Goal: Information Seeking & Learning: Learn about a topic

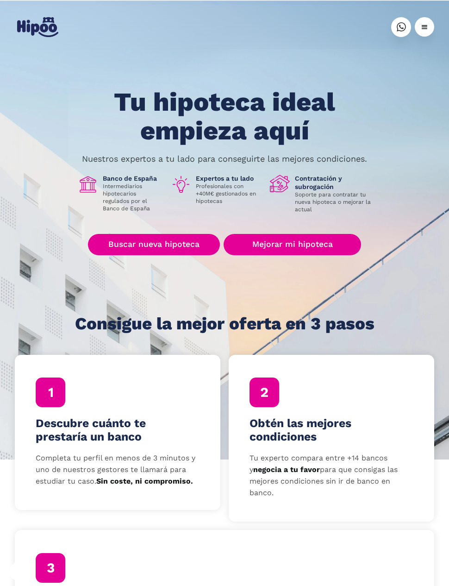
click at [109, 253] on link "Buscar nueva hipoteca" at bounding box center [154, 244] width 132 height 21
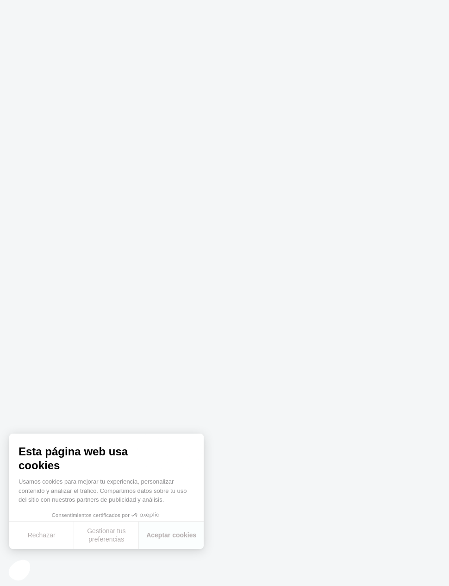
click at [413, 302] on body at bounding box center [224, 293] width 449 height 586
click at [168, 541] on button "Aceptar cookies" at bounding box center [171, 534] width 65 height 27
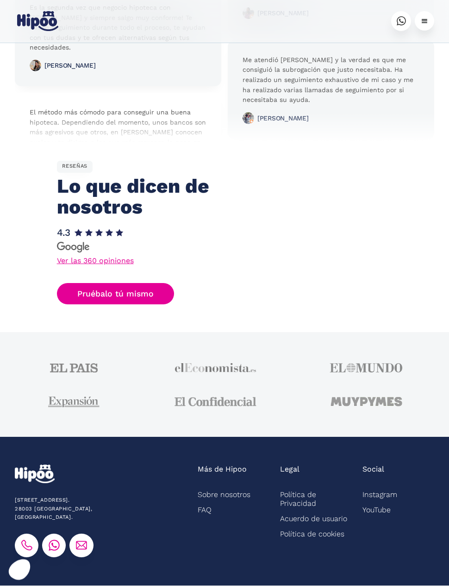
scroll to position [2515, 0]
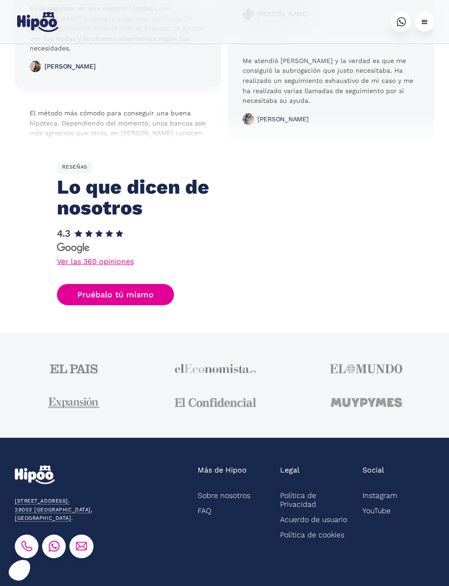
click at [27, 540] on img at bounding box center [26, 545] width 11 height 11
click at [65, 497] on div "[STREET_ADDRESS]. [GEOGRAPHIC_DATA], [GEOGRAPHIC_DATA] ." at bounding box center [82, 509] width 135 height 25
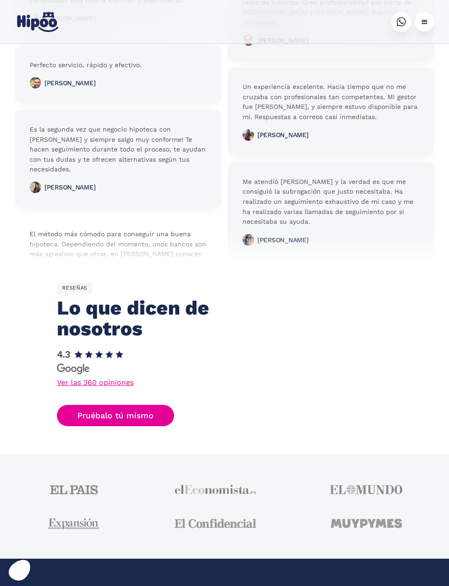
scroll to position [2402, 0]
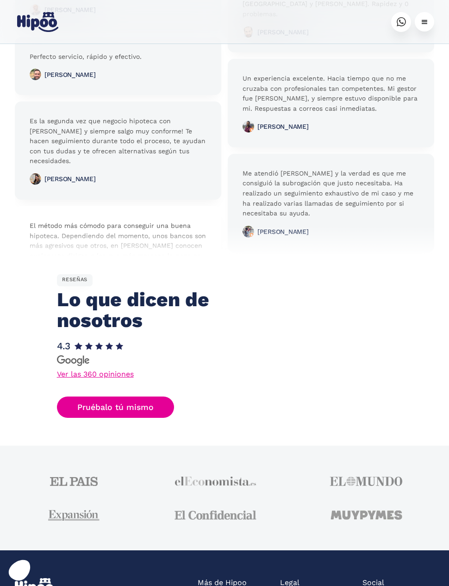
click at [105, 370] on link "Ver las 360 opiniones" at bounding box center [95, 373] width 77 height 7
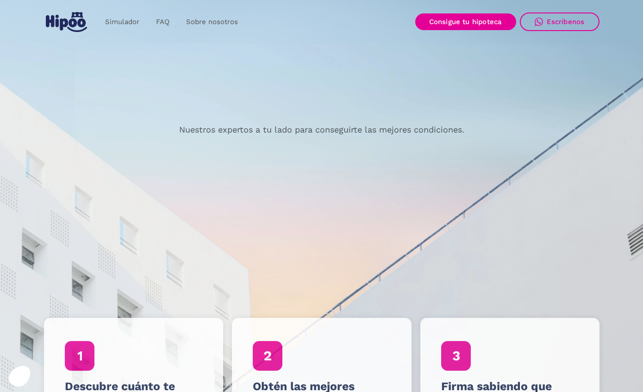
scroll to position [0, 0]
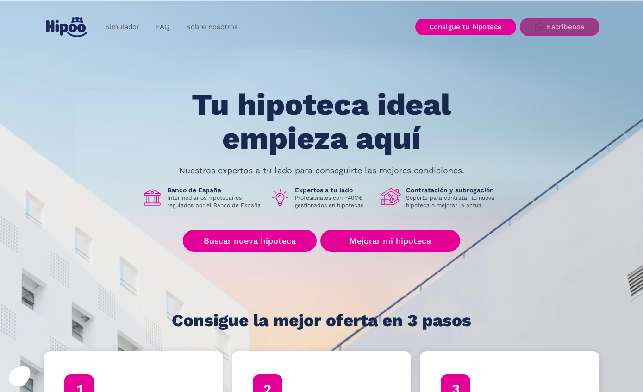
click at [449, 18] on link "Escríbenos" at bounding box center [560, 27] width 80 height 19
